Goal: Task Accomplishment & Management: Manage account settings

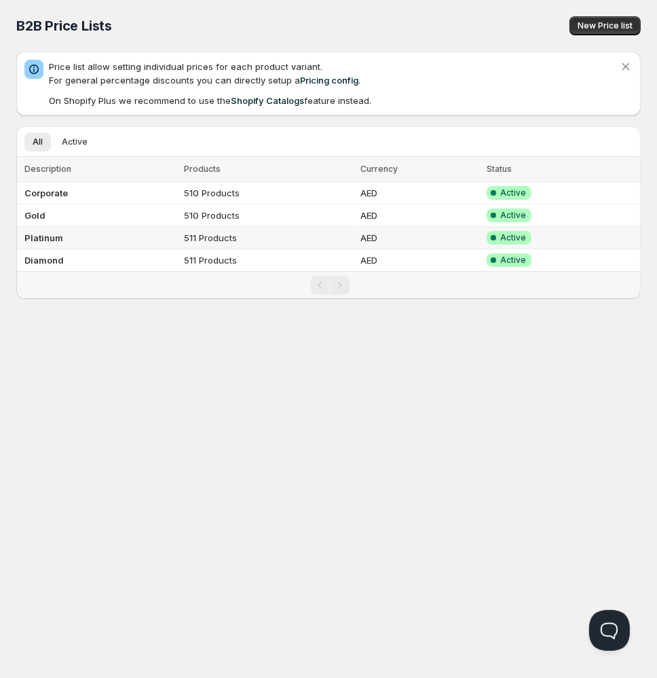
click at [70, 236] on td "Platinum" at bounding box center [98, 238] width 164 height 22
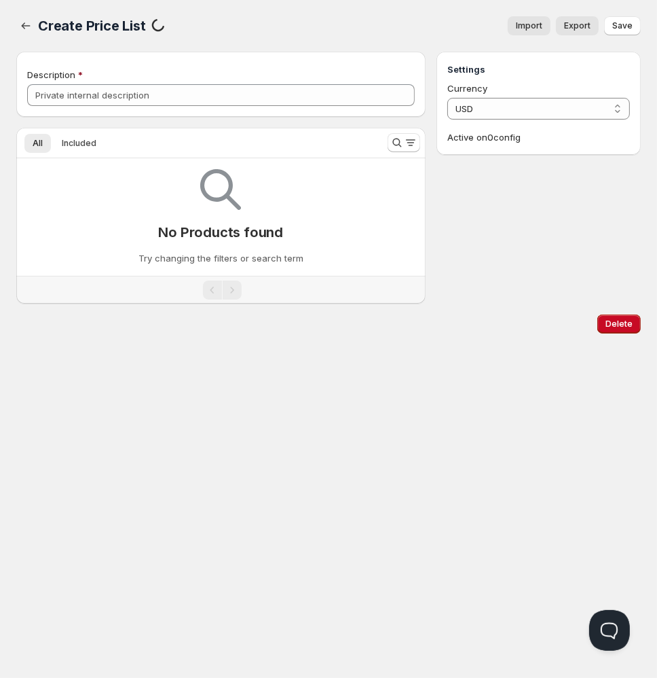
type input "Platinum"
select select "AED"
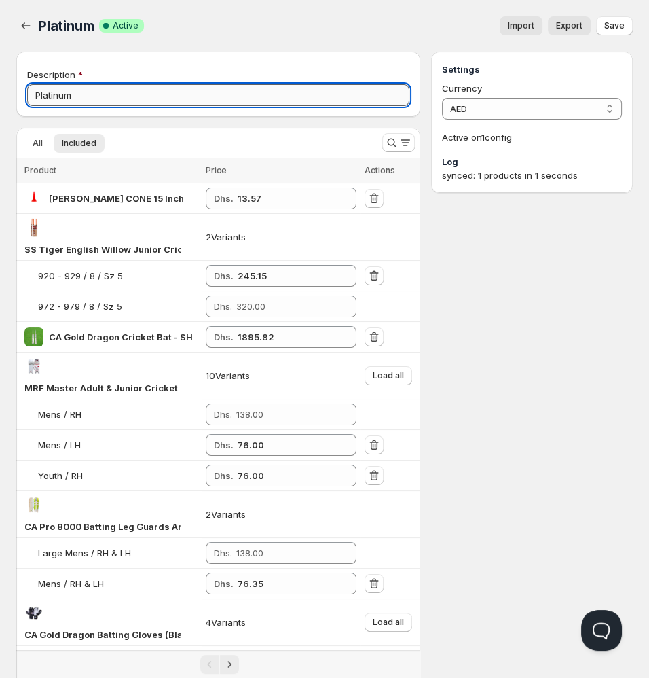
click at [192, 98] on input "Platinum" at bounding box center [218, 95] width 382 height 22
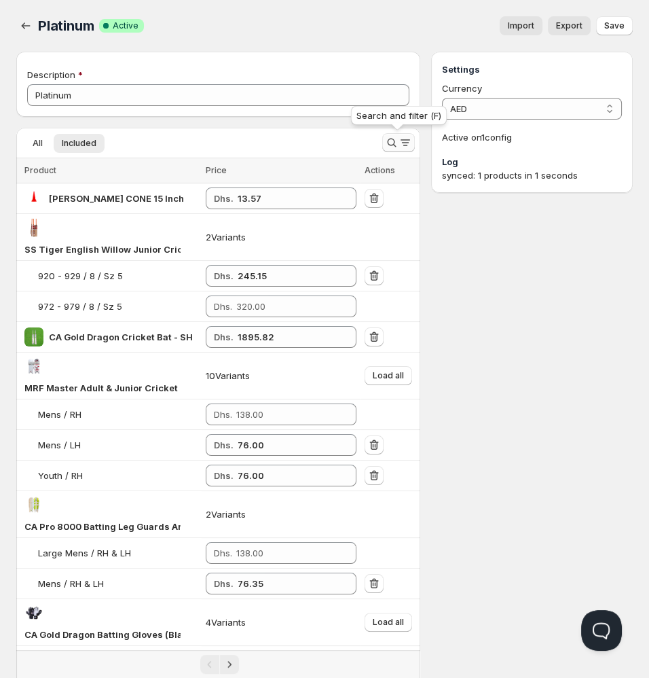
click at [390, 144] on icon "Search and filter results" at bounding box center [392, 143] width 14 height 14
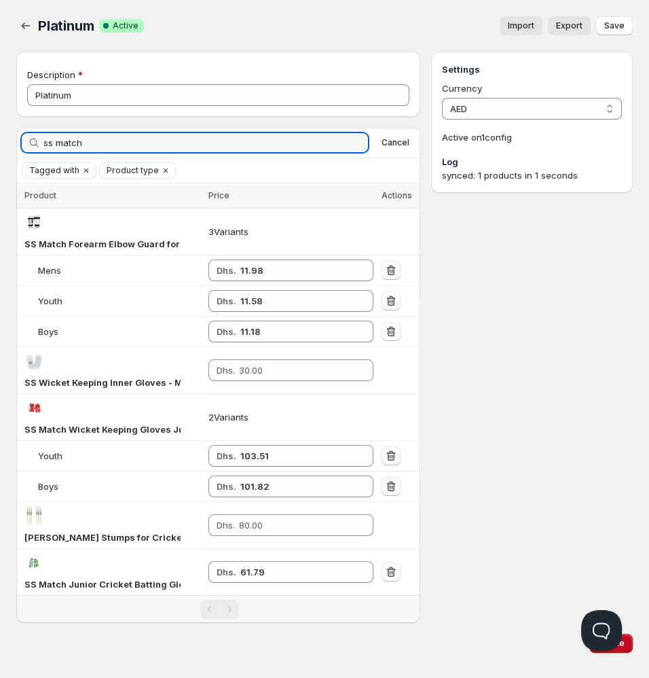
type input "ss match"
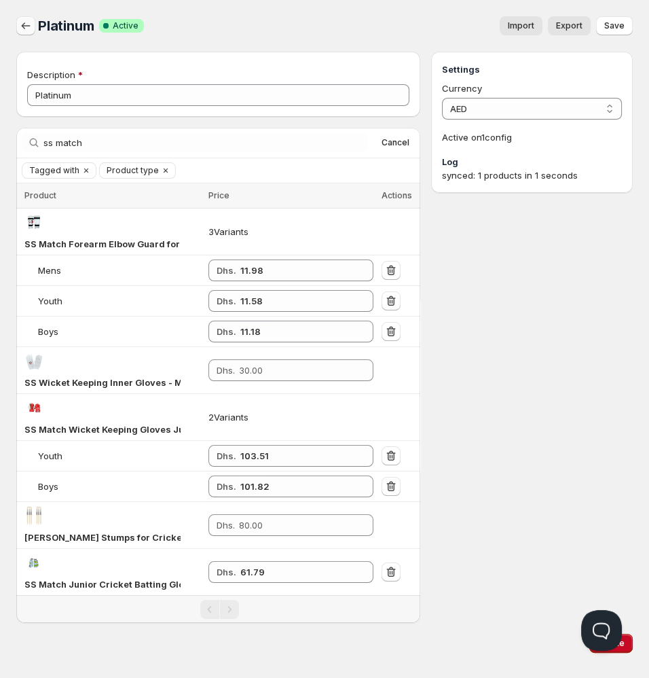
click at [24, 25] on icon "button" at bounding box center [26, 26] width 14 height 14
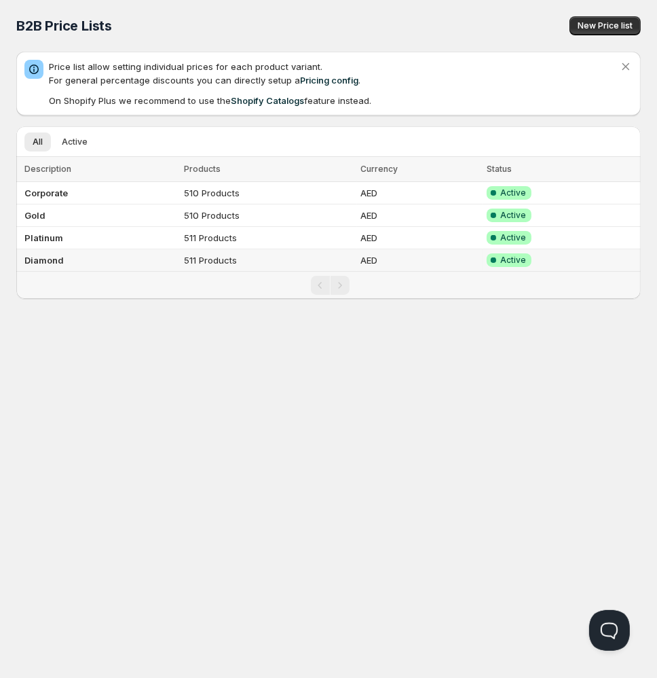
click at [56, 259] on b "Diamond" at bounding box center [43, 260] width 39 height 11
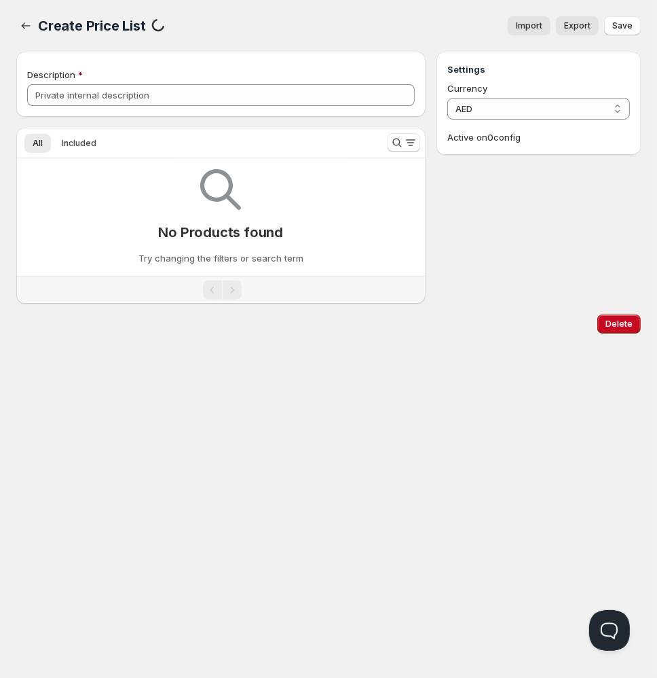
type input "Diamond"
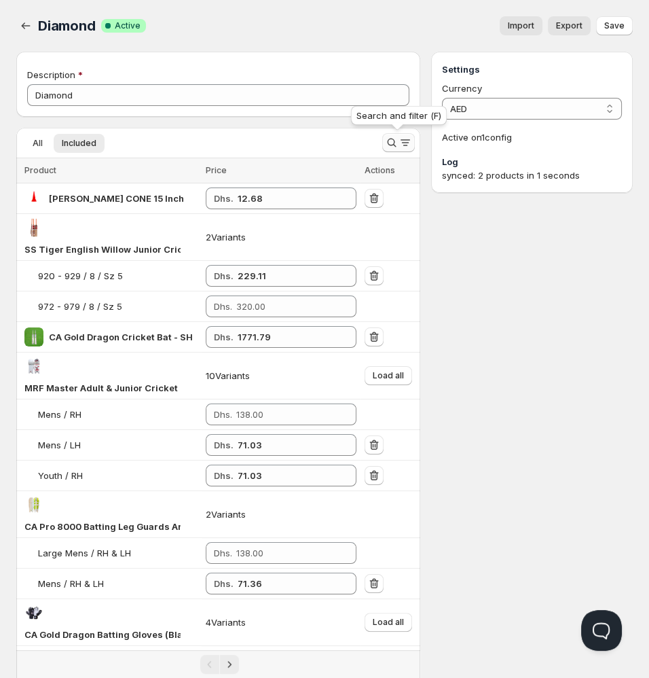
click at [392, 145] on icon "Search and filter results" at bounding box center [391, 142] width 9 height 9
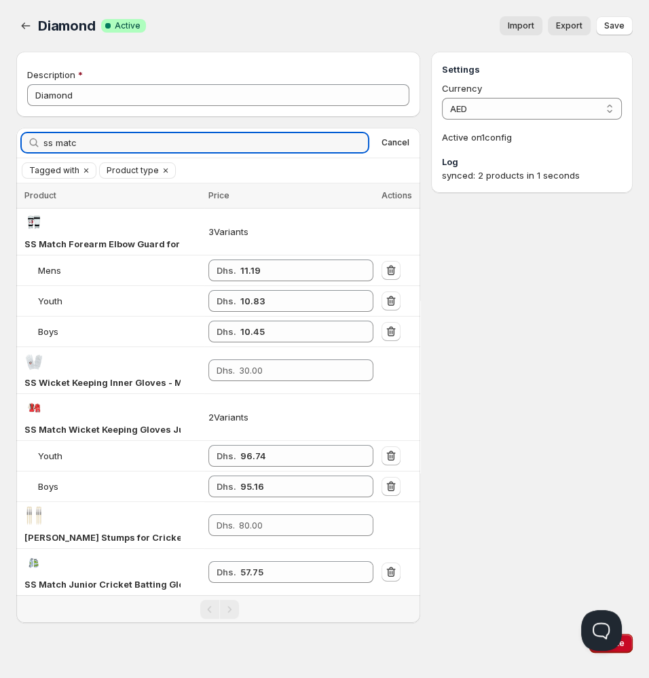
type input "ss matc"
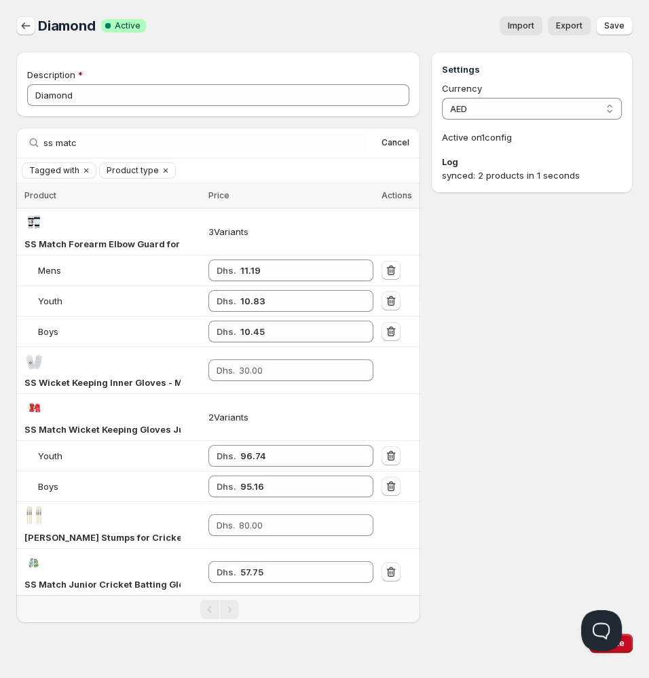
click at [31, 33] on button "button" at bounding box center [25, 25] width 19 height 19
